Goal: Task Accomplishment & Management: Use online tool/utility

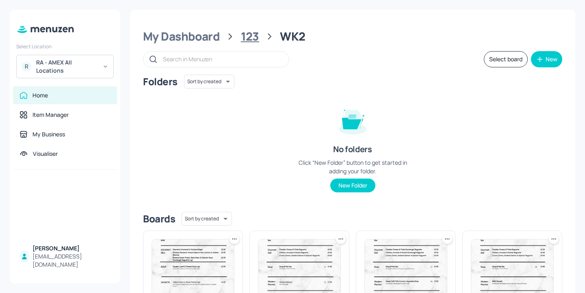
click at [255, 40] on div "123" at bounding box center [250, 36] width 18 height 15
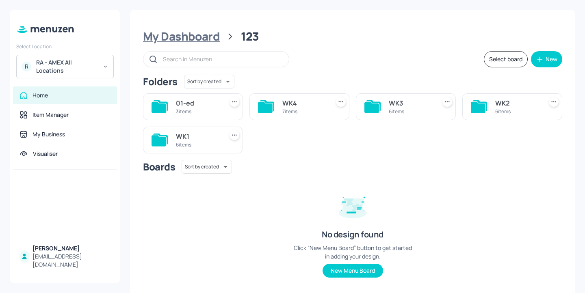
click at [208, 39] on div "My Dashboard" at bounding box center [181, 36] width 77 height 15
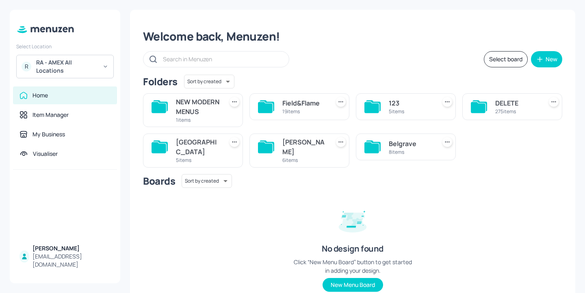
click at [193, 157] on div "Sussex House" at bounding box center [198, 146] width 44 height 19
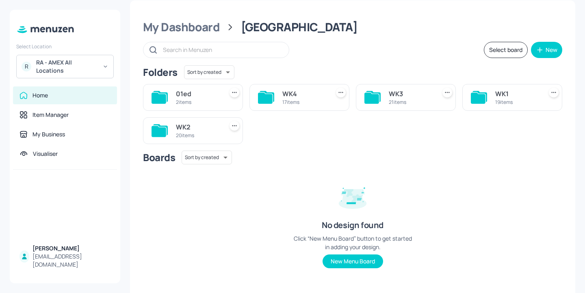
scroll to position [13, 0]
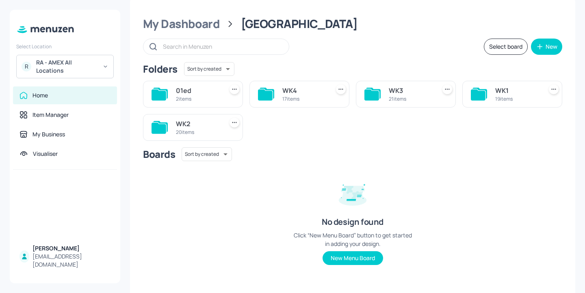
click at [216, 128] on div "WK2" at bounding box center [198, 124] width 44 height 10
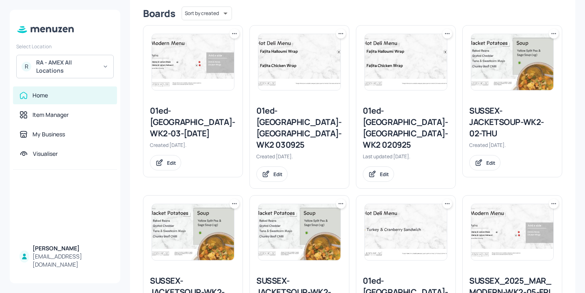
scroll to position [182, 0]
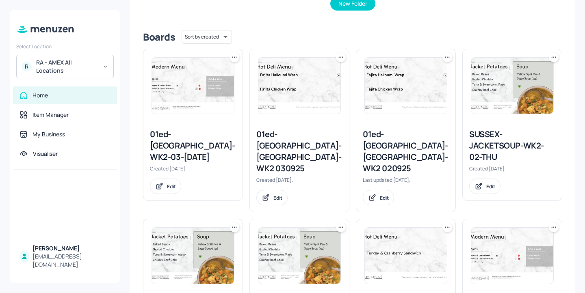
click at [555, 57] on icon at bounding box center [555, 56] width 1 height 1
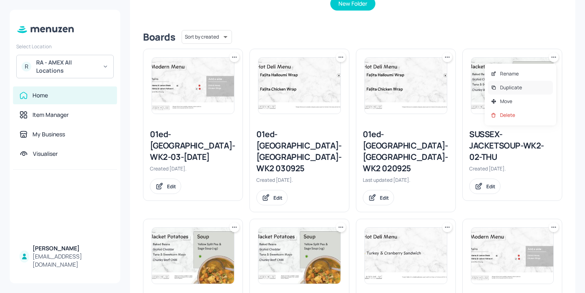
click at [529, 86] on div "Duplicate" at bounding box center [520, 88] width 65 height 14
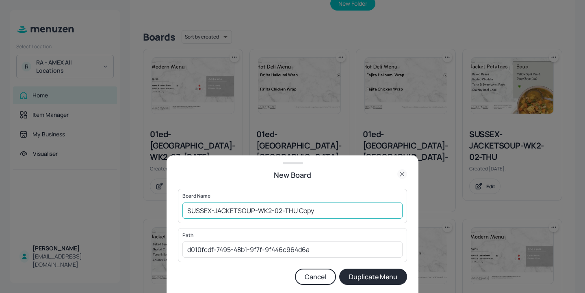
click at [187, 210] on input "SUSSEX-JACKETSOUP-WK2-02-THU Copy" at bounding box center [292, 211] width 220 height 16
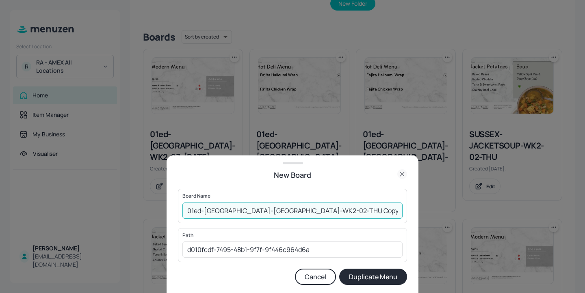
drag, startPoint x: 349, startPoint y: 209, endPoint x: 312, endPoint y: 209, distance: 36.5
click at [312, 209] on input "01ed-SUSSEX-JACKETSOUP-WK2-02-THU Copy" at bounding box center [292, 211] width 220 height 16
type input "01ed-[GEOGRAPHIC_DATA]-[GEOGRAPHIC_DATA]-WK2-02-THU-20250904"
click at [366, 275] on button "Duplicate Menu" at bounding box center [373, 277] width 68 height 16
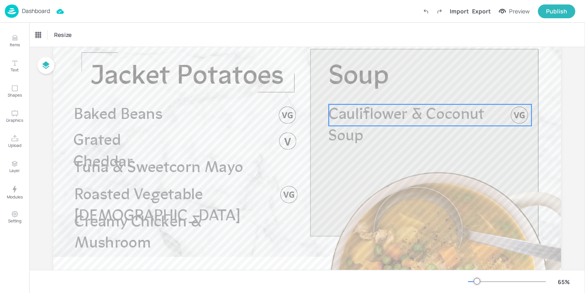
scroll to position [109, 0]
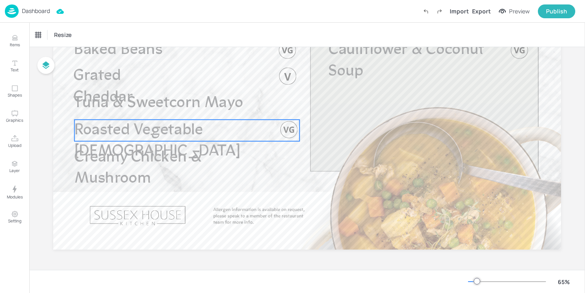
click at [218, 132] on span "Roasted Vegetable [DEMOGRAPHIC_DATA]" at bounding box center [157, 141] width 166 height 37
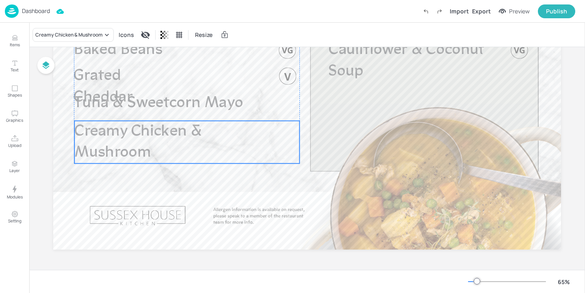
drag, startPoint x: 195, startPoint y: 152, endPoint x: 196, endPoint y: 126, distance: 26.0
click at [196, 126] on span "Creamy Chicken & Mushroom" at bounding box center [137, 142] width 127 height 37
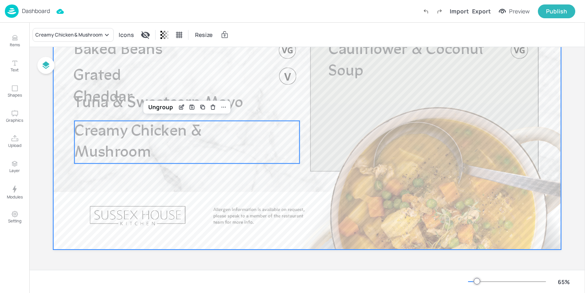
click at [218, 177] on div at bounding box center [306, 106] width 507 height 285
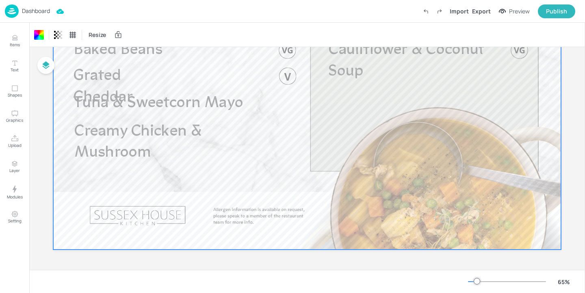
scroll to position [0, 0]
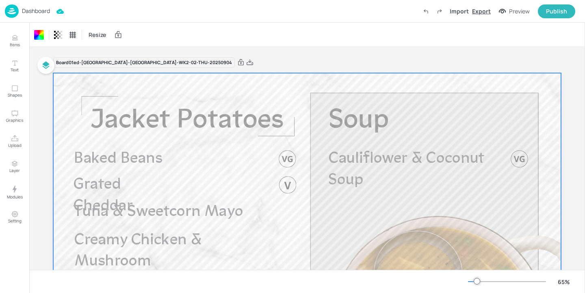
click at [490, 8] on div "Export" at bounding box center [481, 11] width 19 height 9
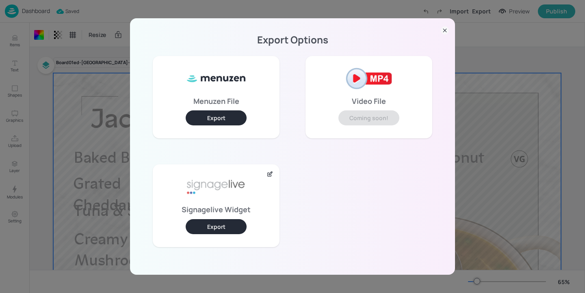
click at [444, 27] on icon at bounding box center [444, 30] width 8 height 8
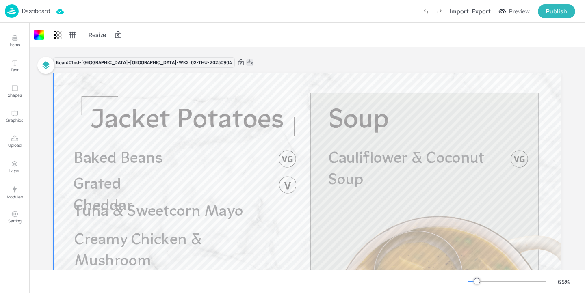
click at [246, 64] on icon at bounding box center [249, 62] width 7 height 8
